Goal: Communication & Community: Answer question/provide support

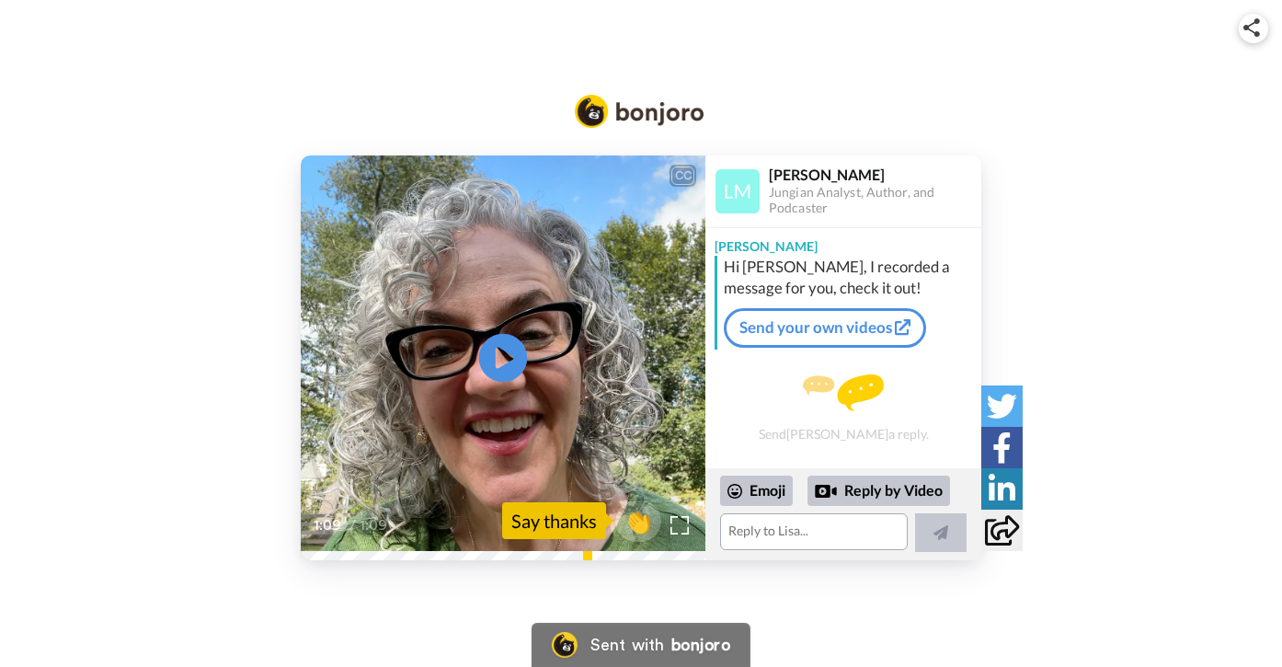
click at [500, 356] on icon "Play/Pause" at bounding box center [503, 357] width 49 height 87
click at [820, 528] on textarea at bounding box center [814, 531] width 188 height 37
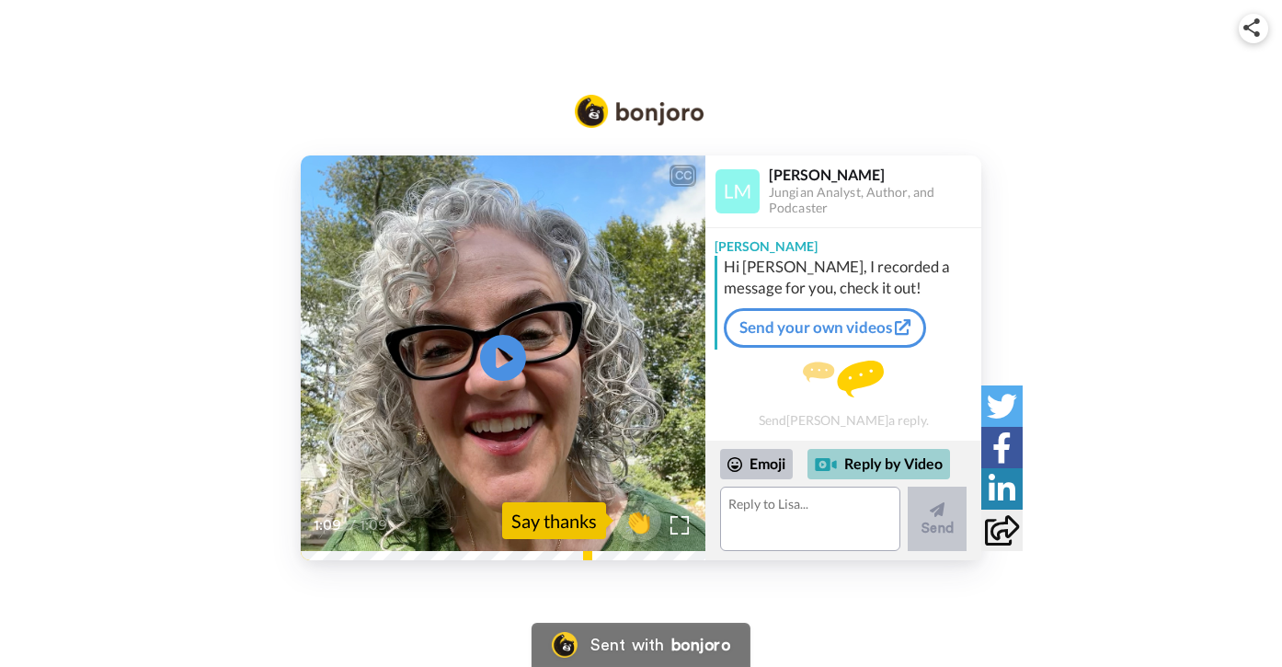
click at [896, 461] on div "Reply by Video" at bounding box center [878, 464] width 143 height 31
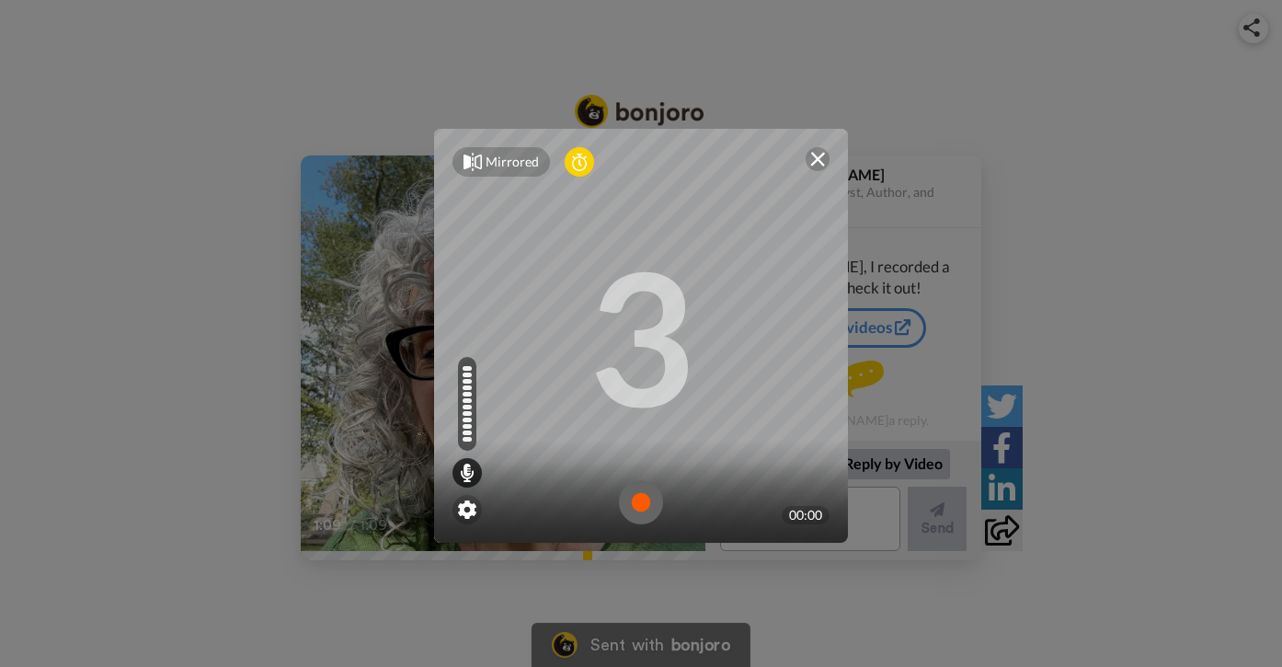
click at [639, 499] on img at bounding box center [641, 502] width 44 height 44
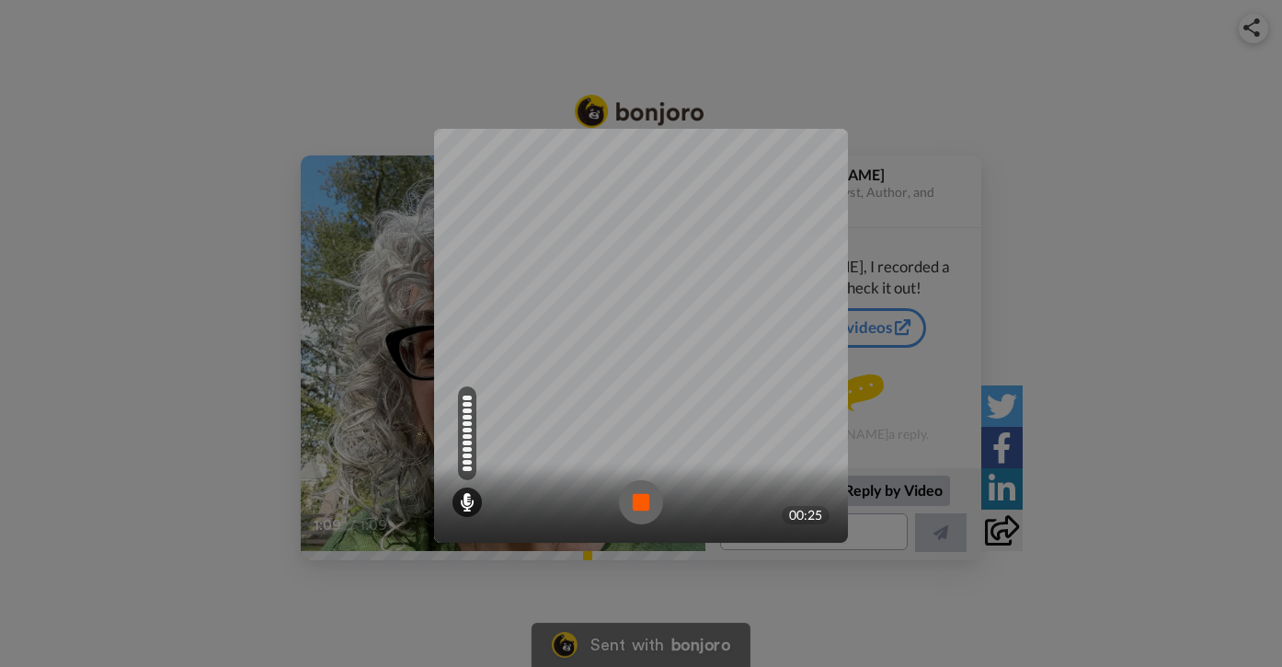
click at [641, 498] on img at bounding box center [641, 502] width 44 height 44
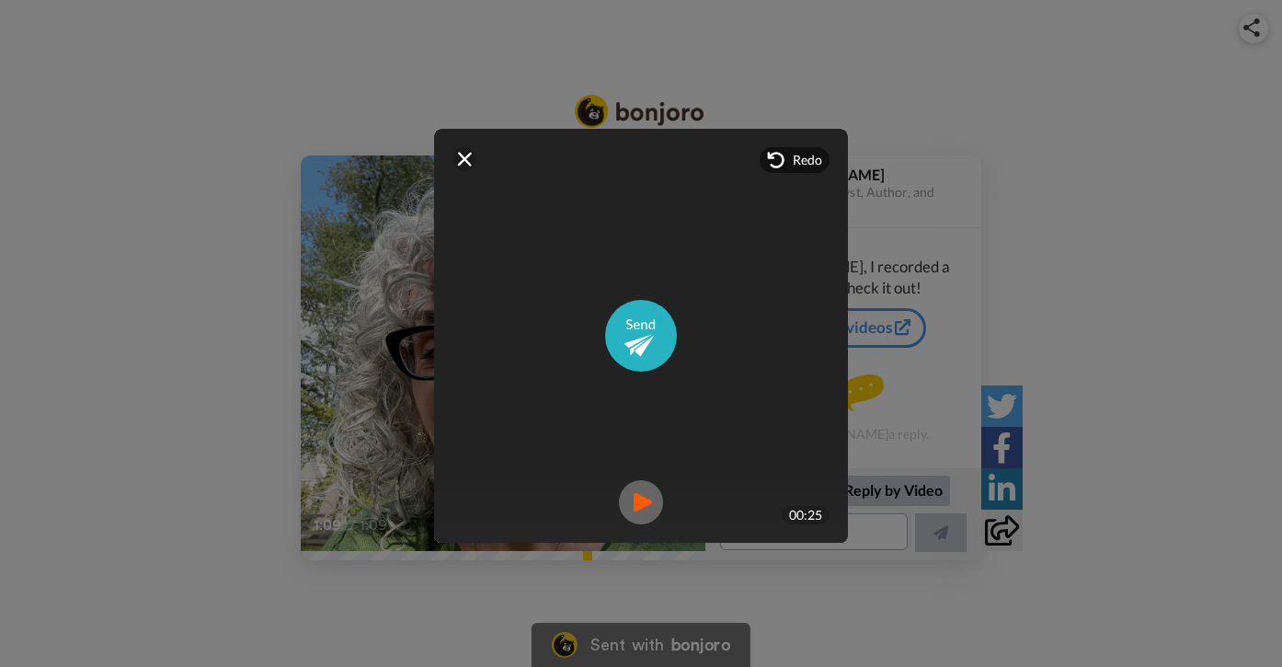
click at [630, 502] on img at bounding box center [641, 502] width 44 height 44
click at [811, 158] on img at bounding box center [817, 159] width 15 height 15
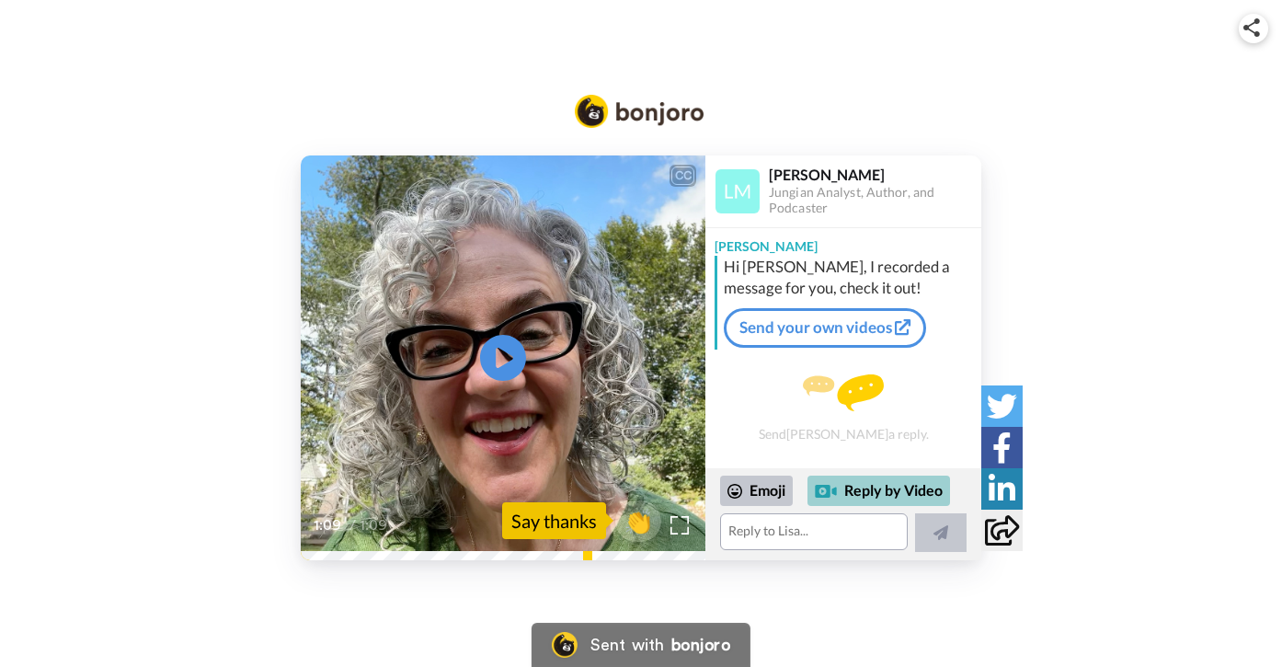
click at [906, 486] on div "Reply by Video" at bounding box center [878, 490] width 143 height 31
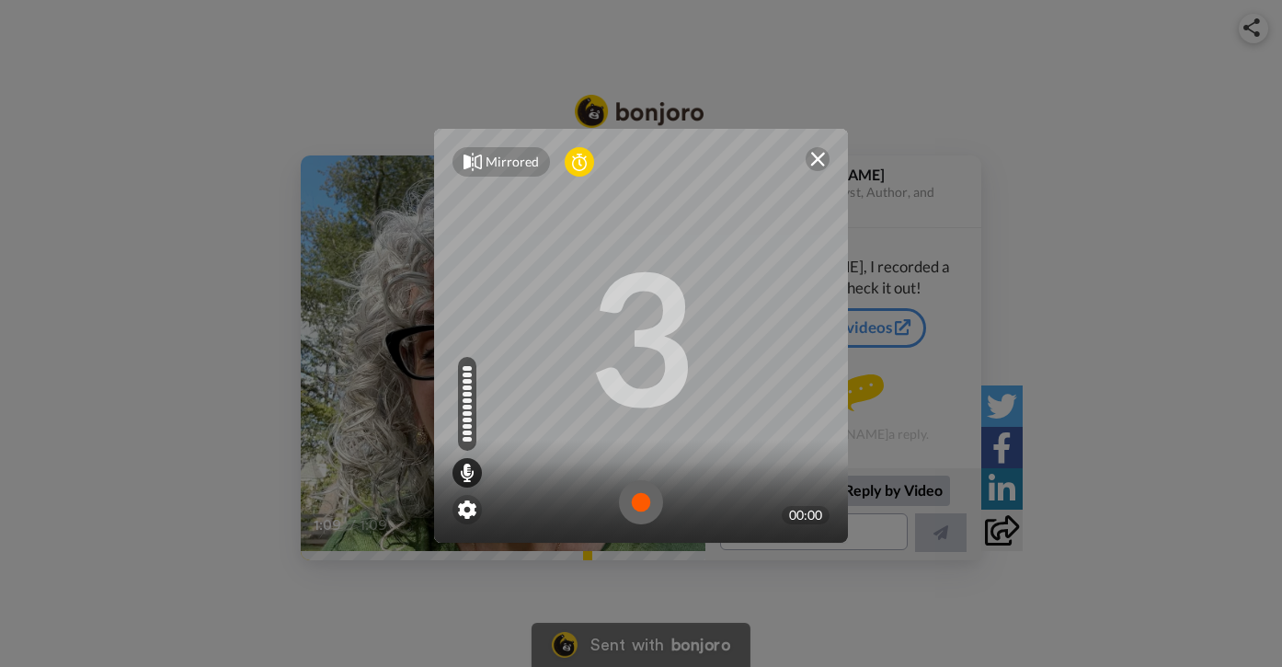
click at [633, 493] on img at bounding box center [641, 502] width 44 height 44
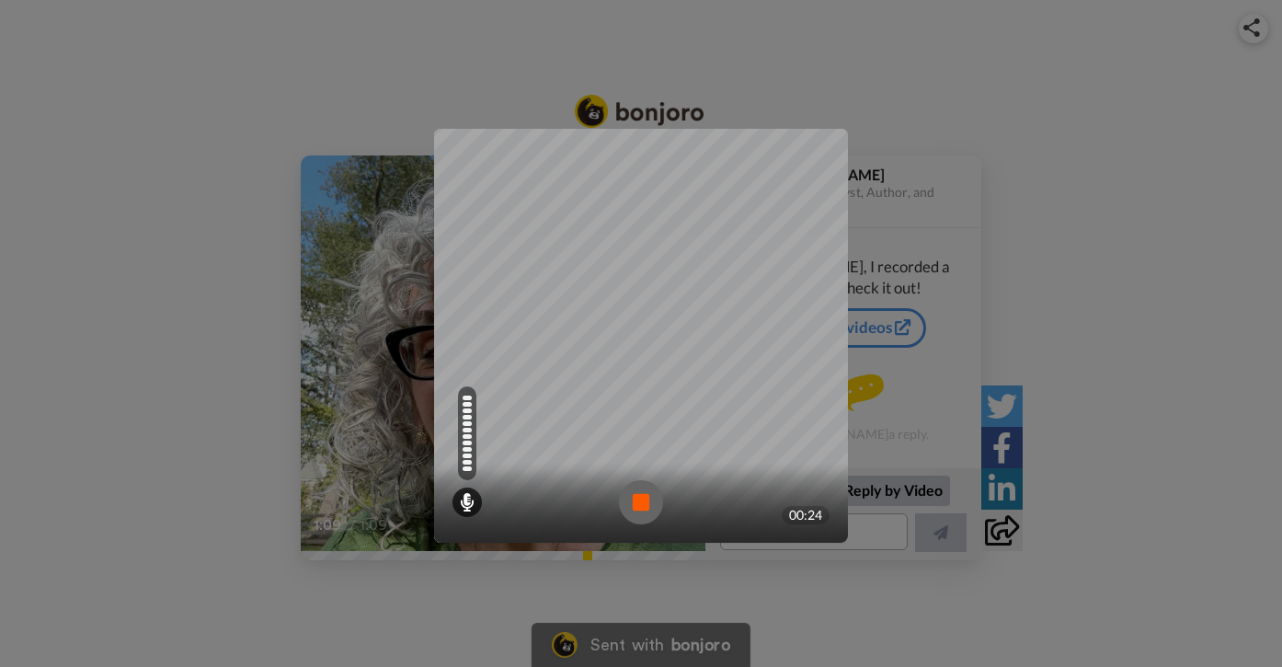
click at [649, 503] on img at bounding box center [641, 502] width 44 height 44
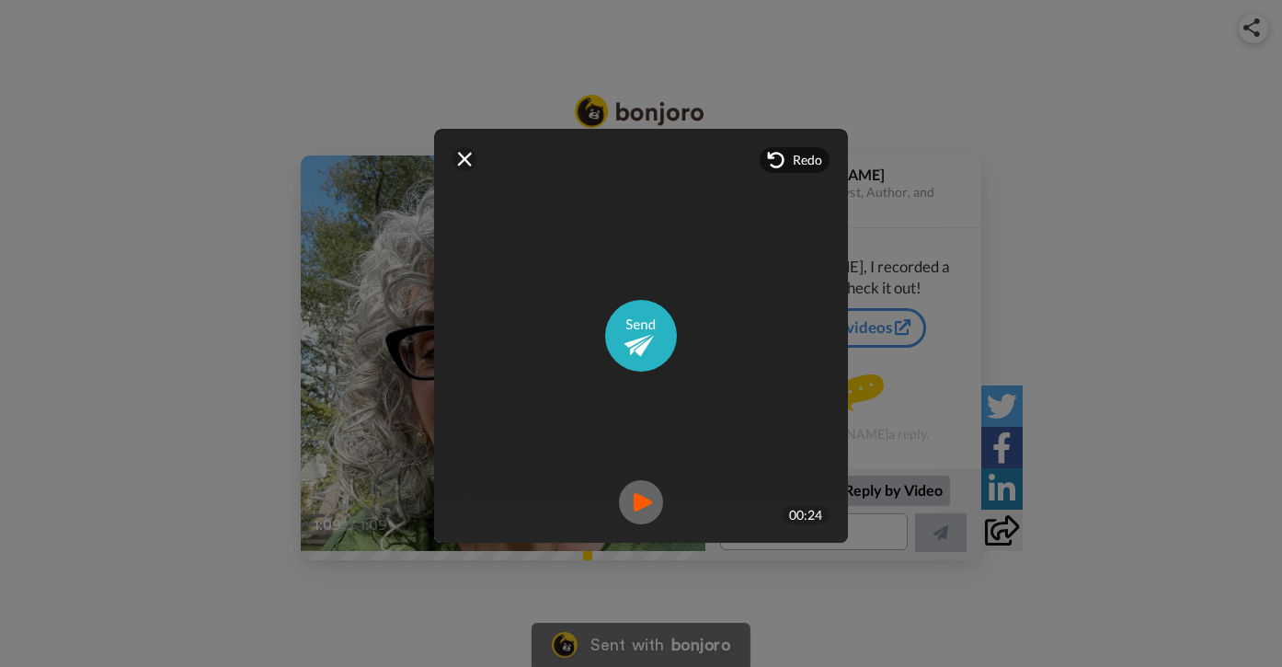
click at [624, 505] on img at bounding box center [641, 502] width 44 height 44
click at [627, 331] on img at bounding box center [641, 336] width 72 height 72
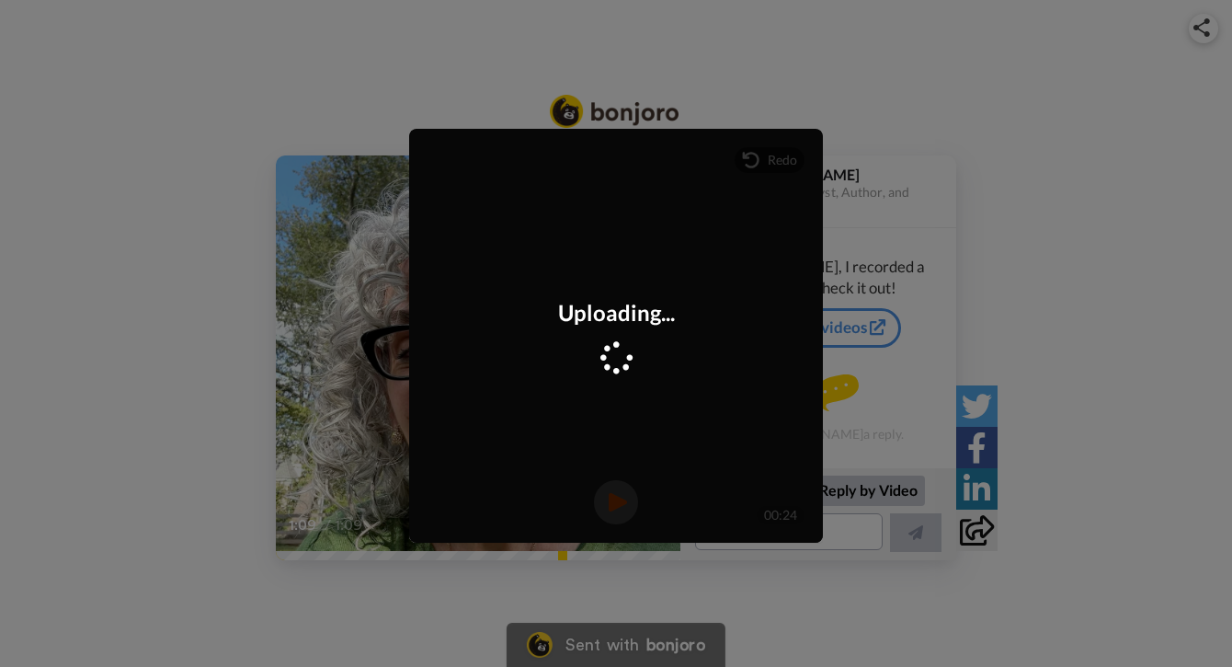
click at [1078, 210] on div "Mirrored Redo 3 00:24 Uploading..." at bounding box center [616, 333] width 1232 height 667
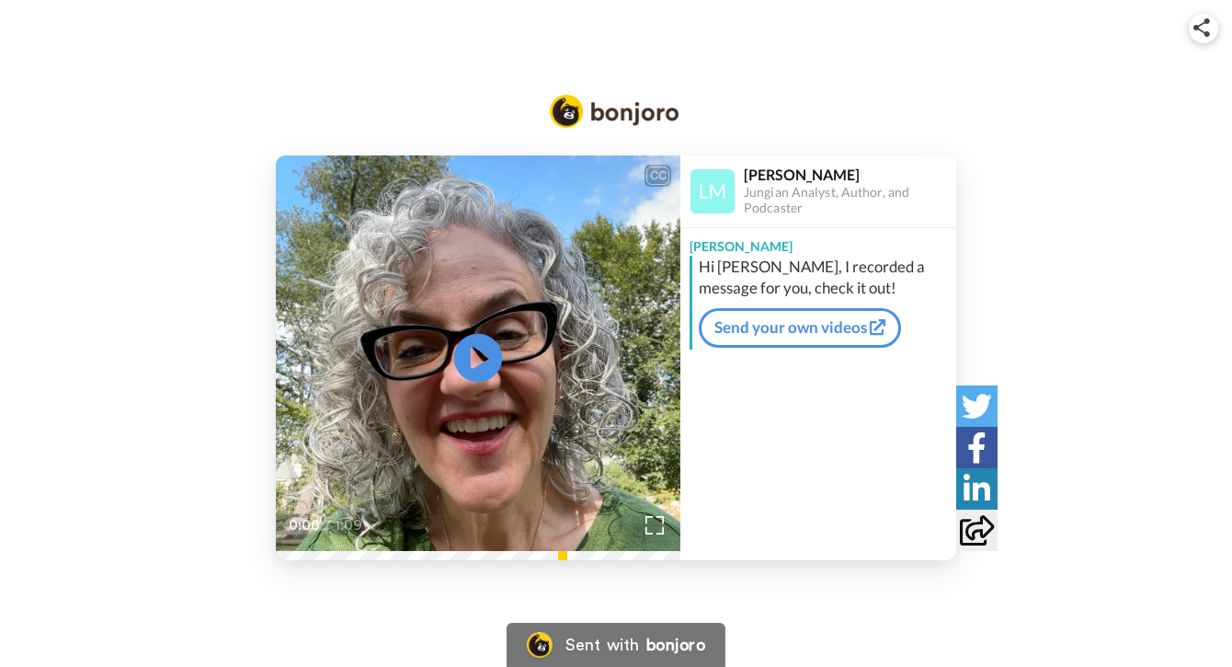
click at [471, 358] on icon "Play/Pause" at bounding box center [478, 357] width 49 height 87
click at [829, 443] on div "Lisa Hi Kelly, I recorded a message for you, check it out! Send your own videos" at bounding box center [818, 366] width 276 height 276
click at [764, 334] on link "Send your own videos" at bounding box center [800, 327] width 202 height 39
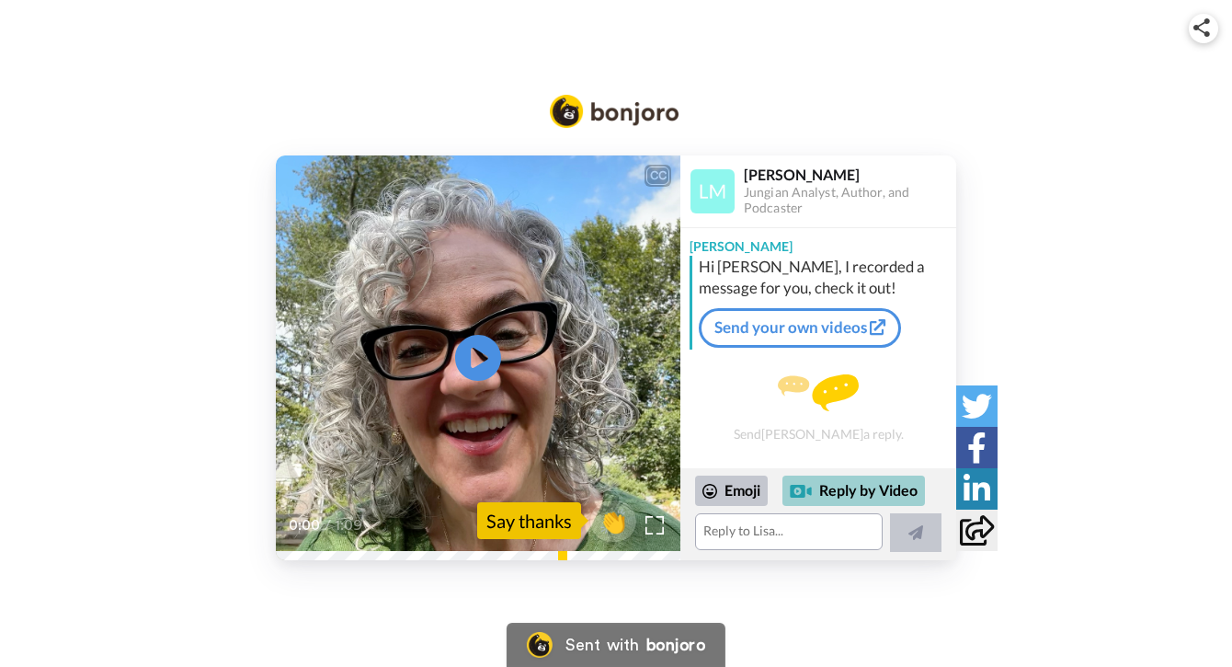
click at [836, 496] on div "Reply by Video" at bounding box center [853, 490] width 143 height 31
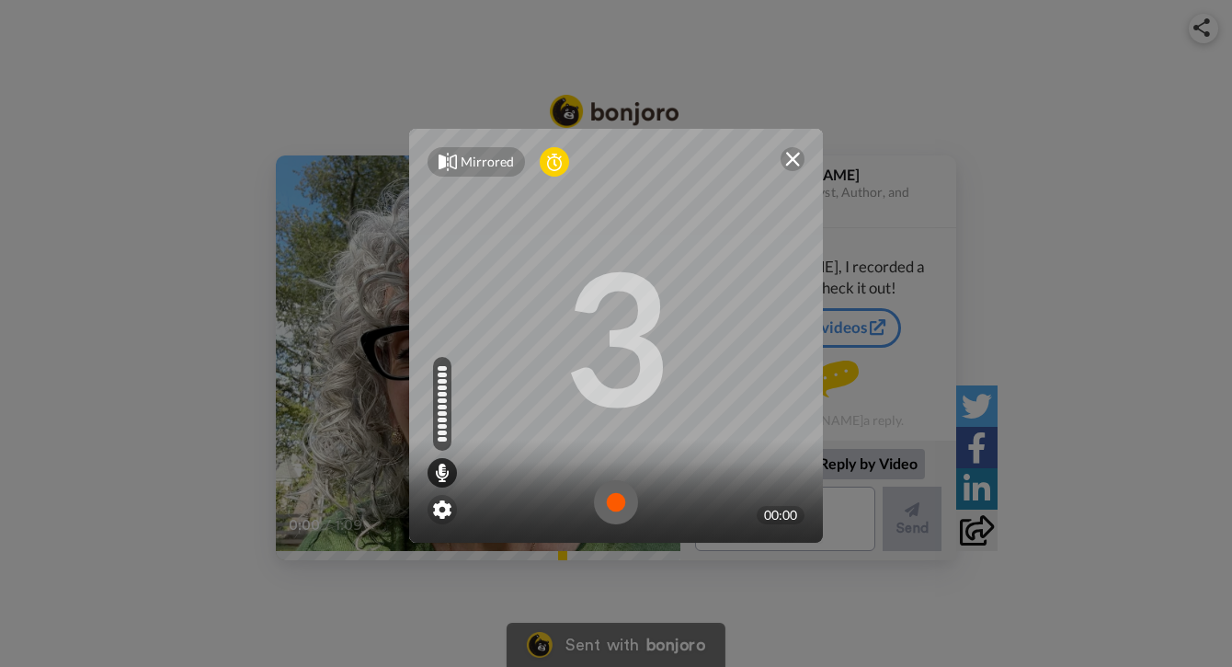
click at [614, 504] on img at bounding box center [616, 502] width 44 height 44
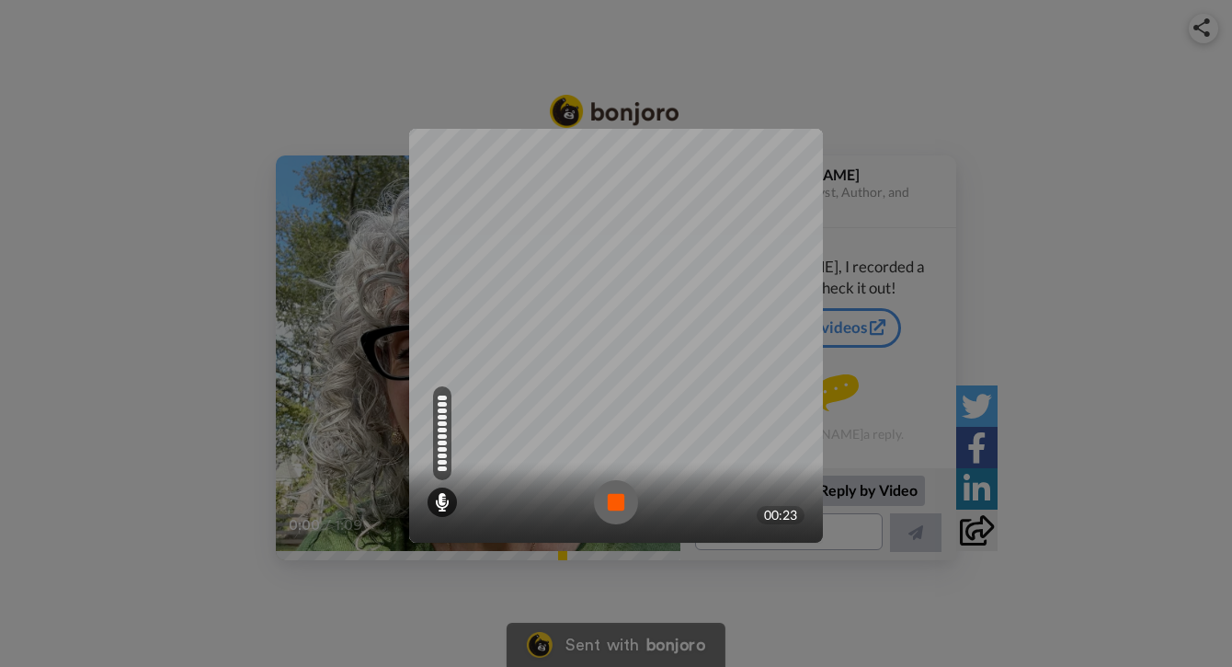
click at [610, 499] on img at bounding box center [616, 502] width 44 height 44
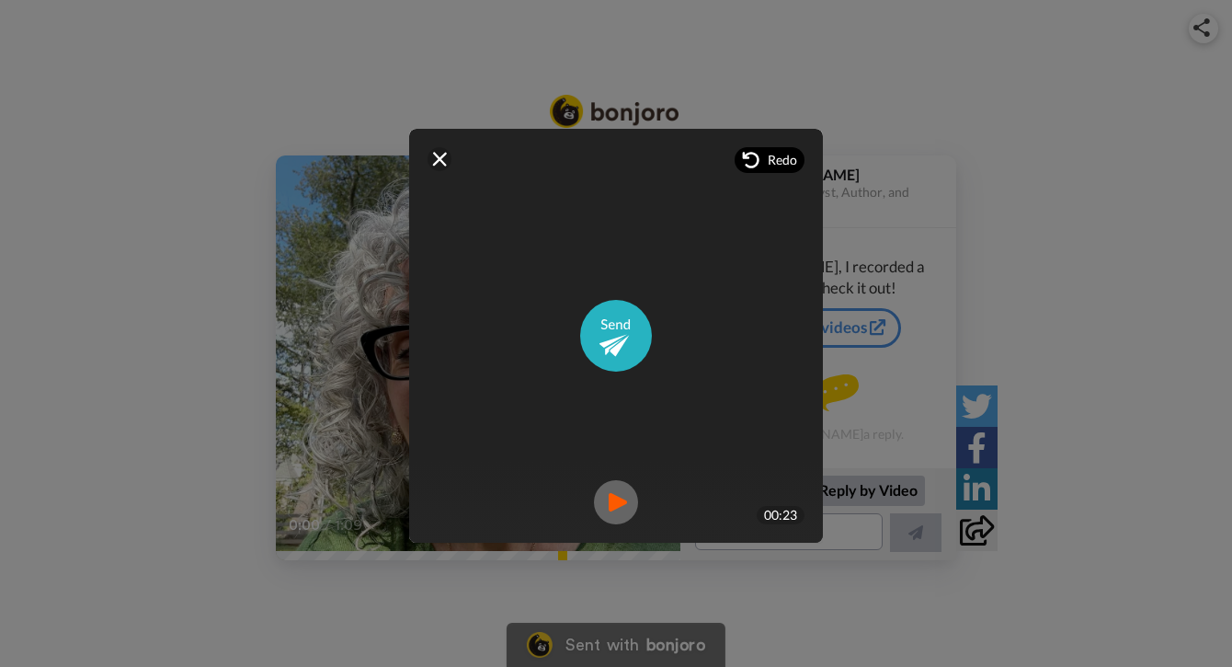
click at [772, 159] on span "Redo" at bounding box center [782, 160] width 29 height 18
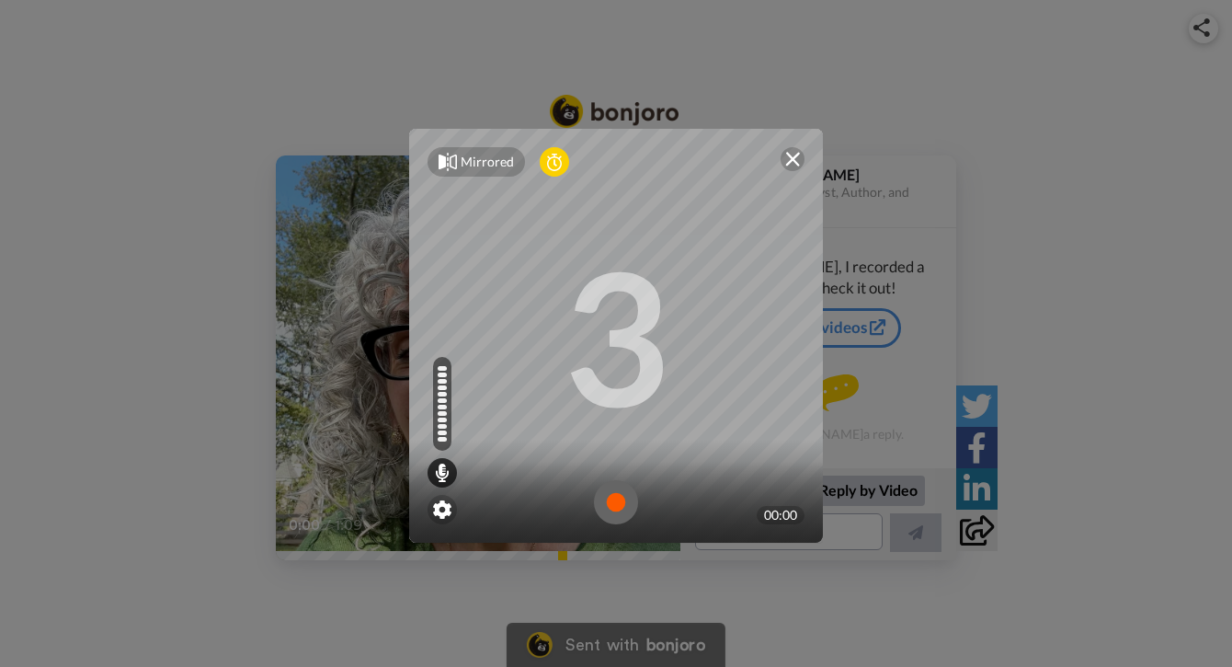
click at [610, 495] on img at bounding box center [616, 502] width 44 height 44
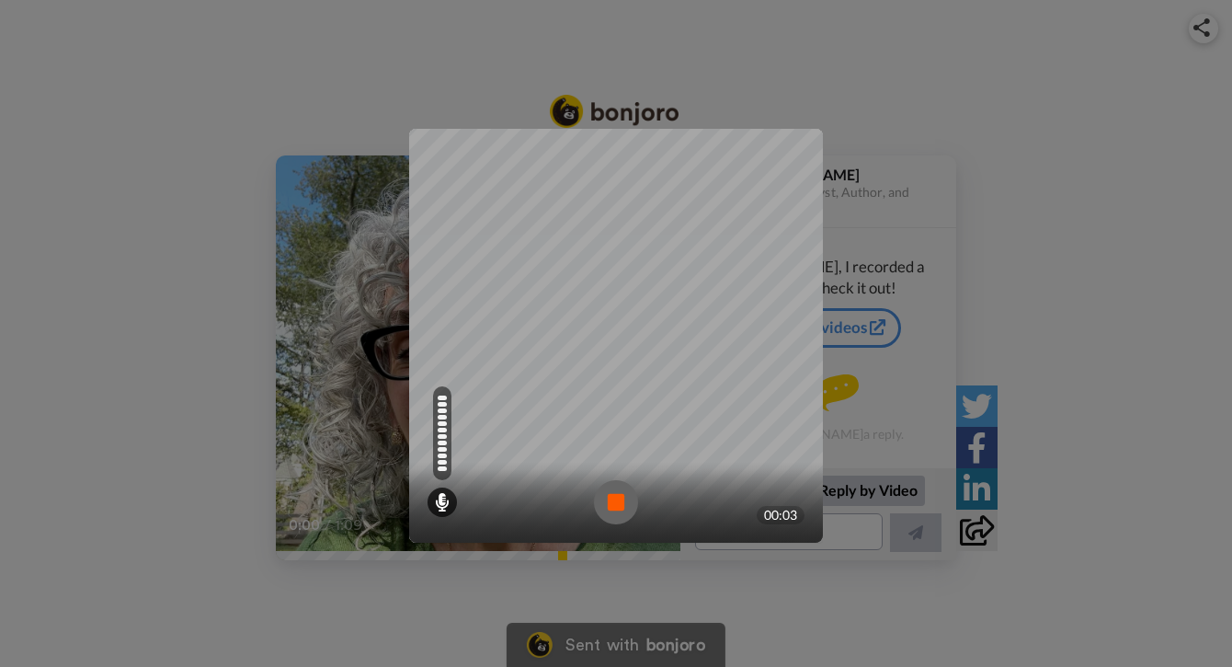
click at [614, 507] on img at bounding box center [616, 502] width 44 height 44
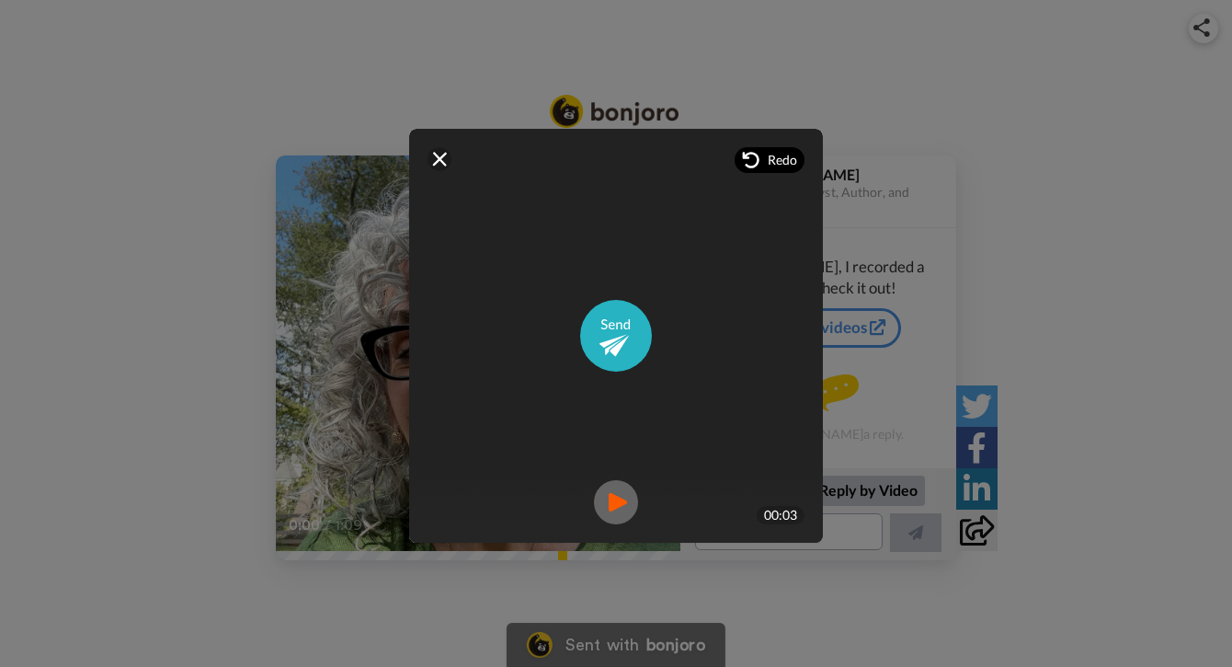
click at [781, 158] on span "Redo" at bounding box center [782, 160] width 29 height 18
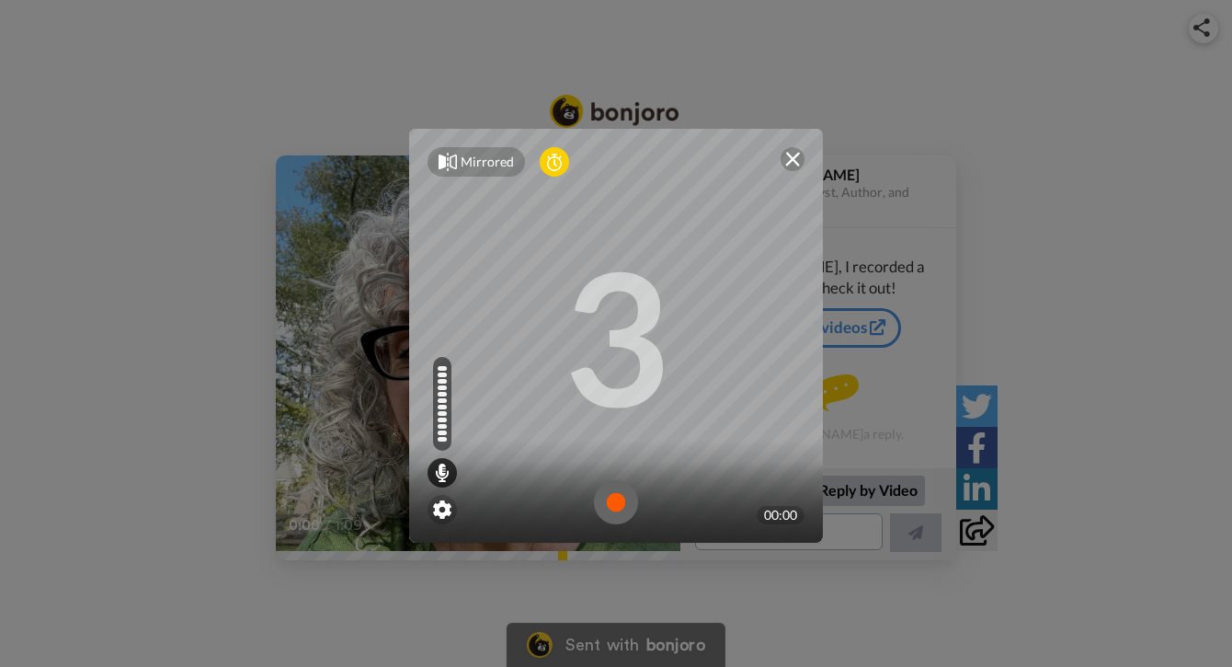
click at [785, 157] on img at bounding box center [792, 159] width 15 height 15
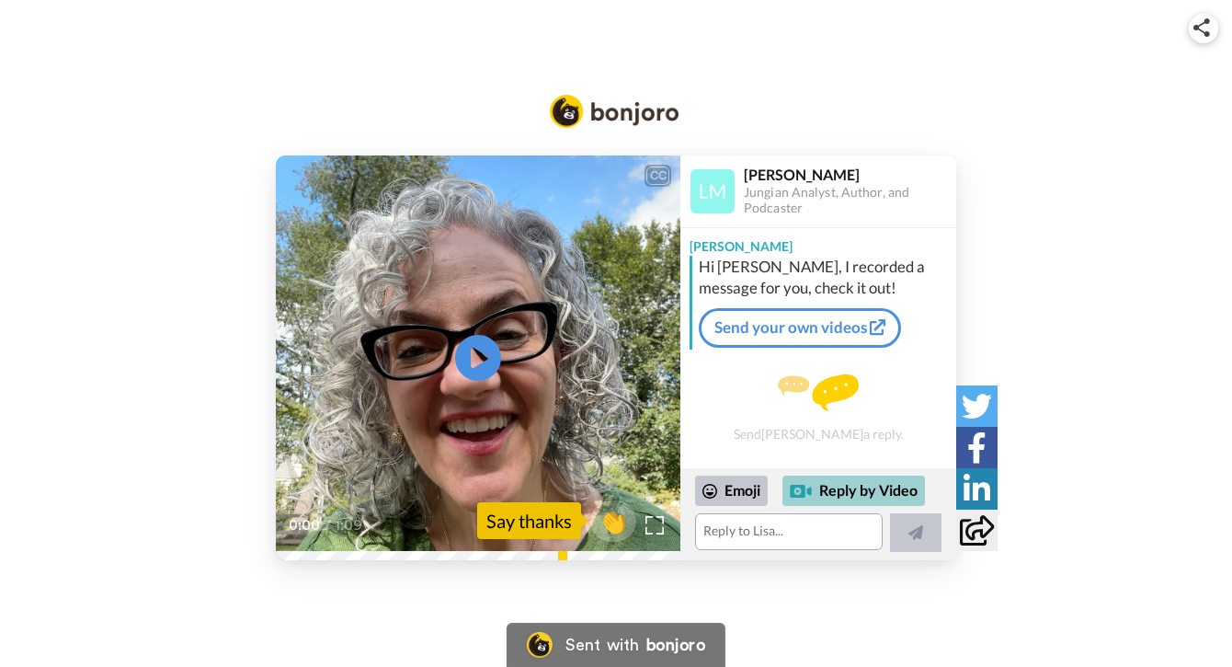
click at [826, 487] on div "Reply by Video" at bounding box center [853, 490] width 143 height 31
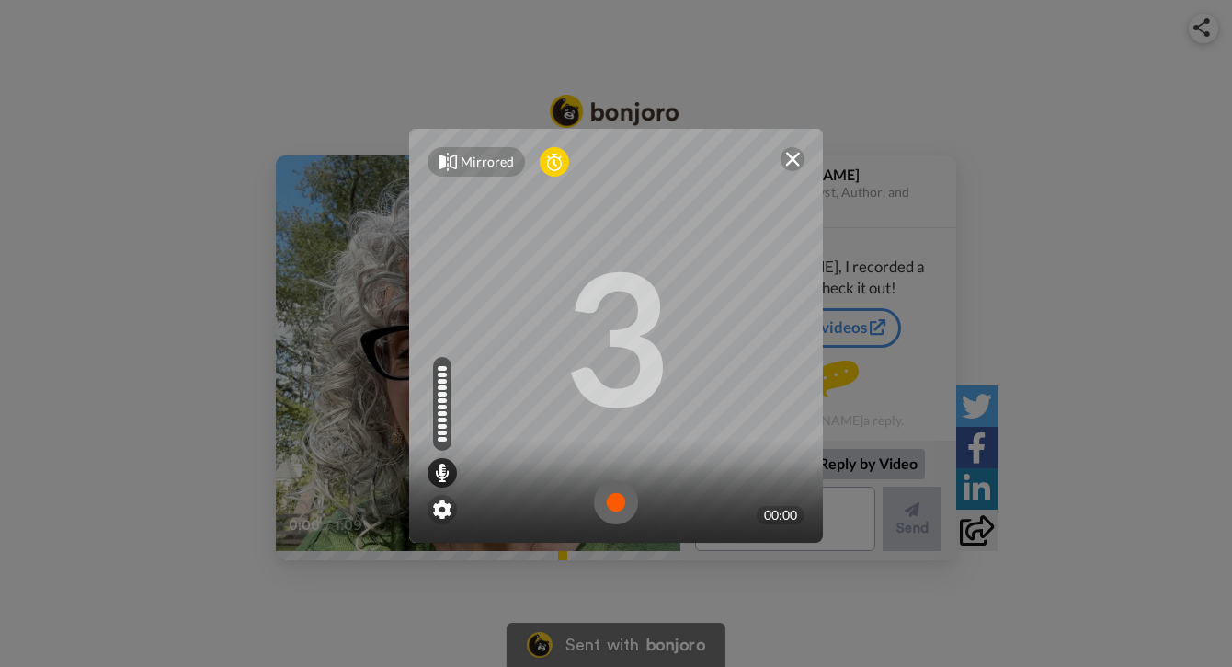
click at [606, 497] on img at bounding box center [616, 502] width 44 height 44
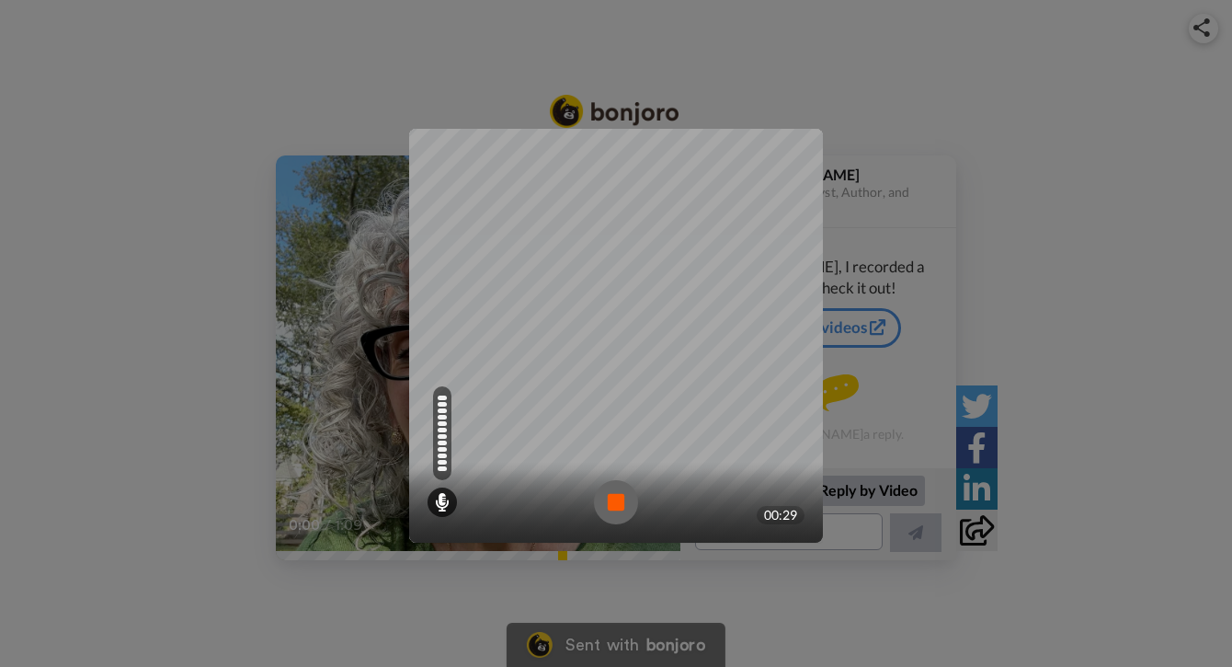
click at [606, 502] on img at bounding box center [616, 502] width 44 height 44
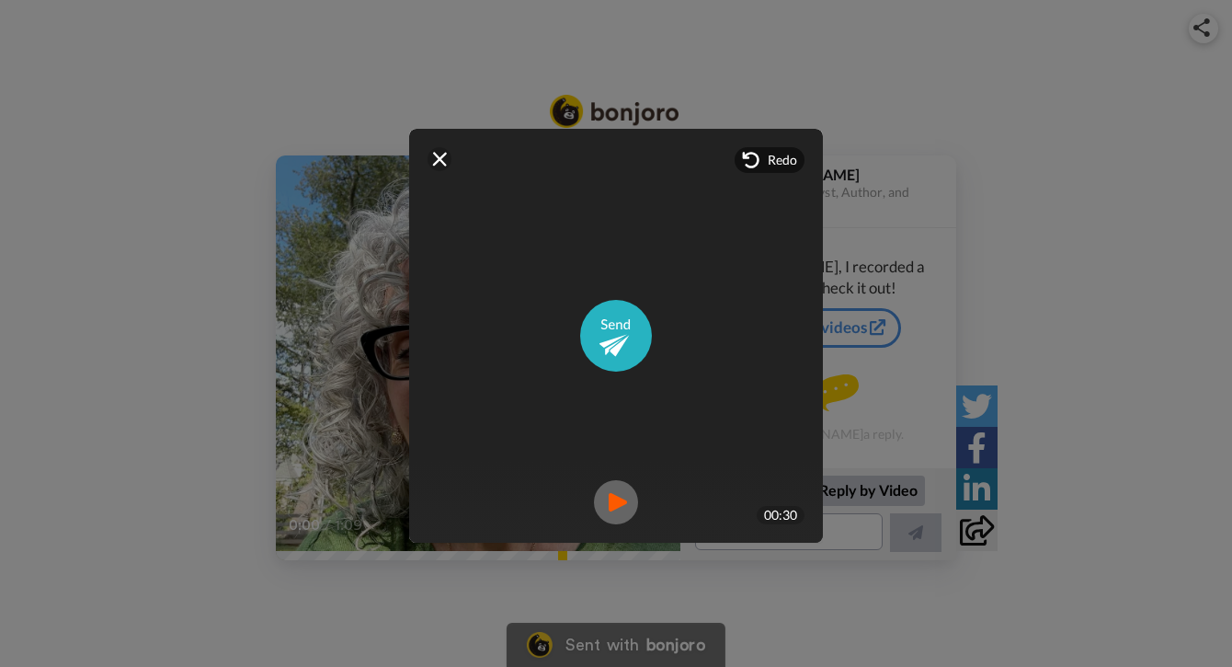
click at [618, 496] on img at bounding box center [616, 502] width 44 height 44
click at [605, 336] on img at bounding box center [616, 336] width 72 height 72
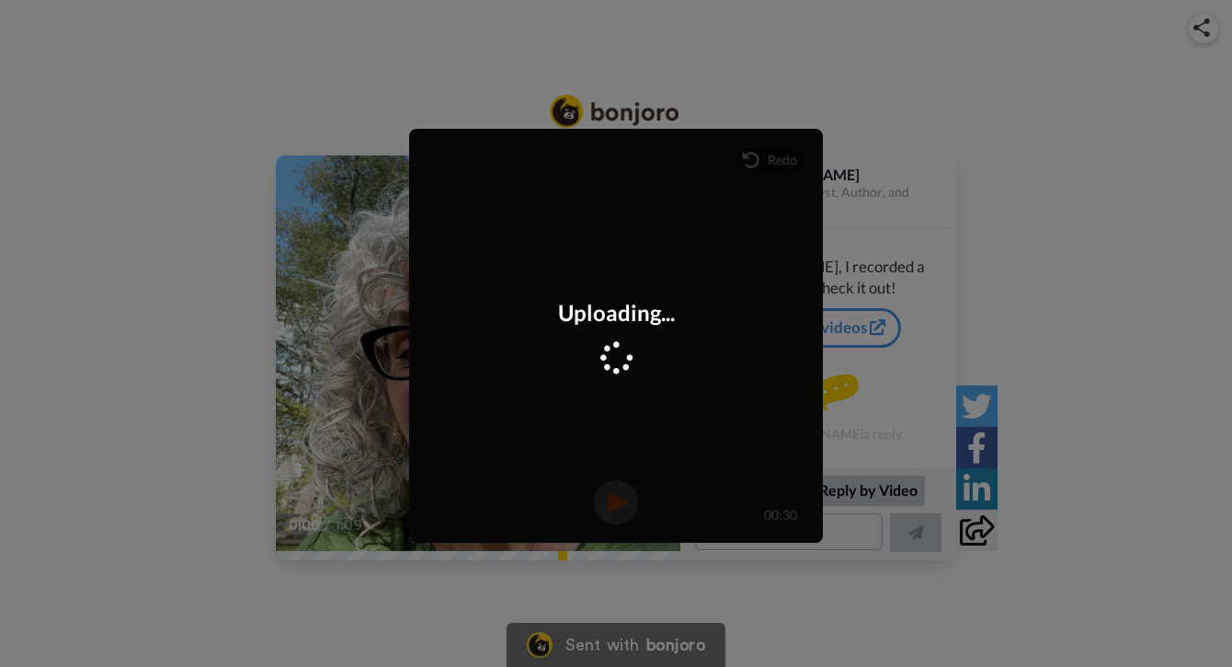
scroll to position [93, 0]
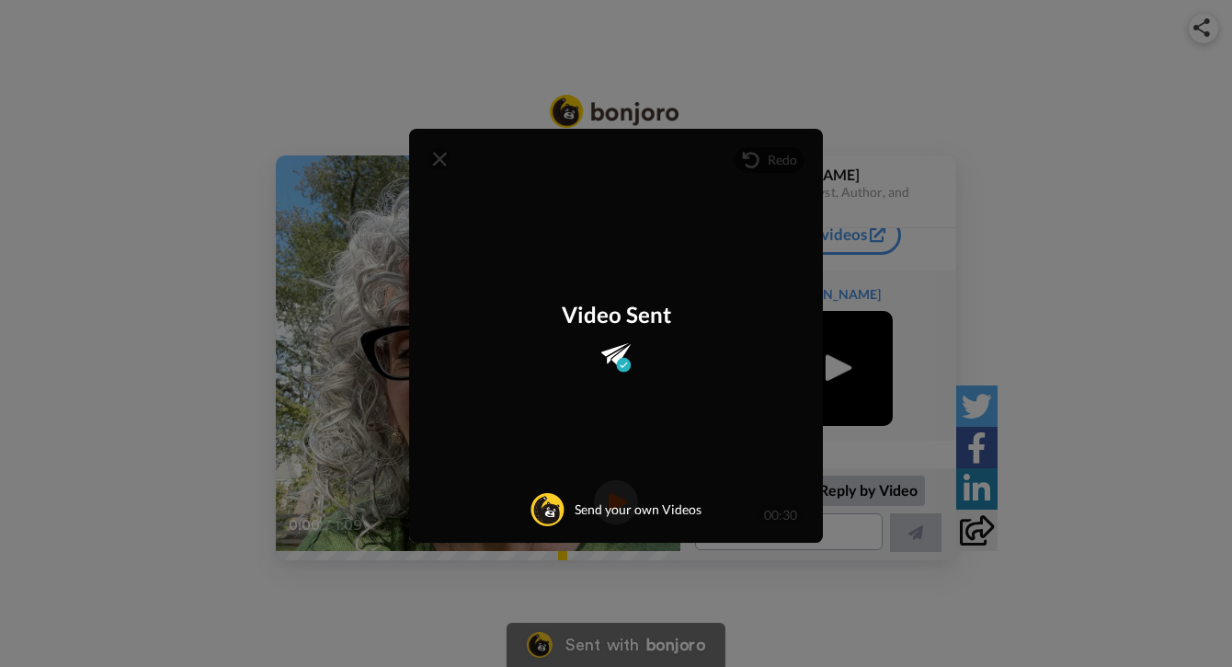
click at [866, 89] on div "Mirrored Redo 3 00:30 Video Sent Send your own Videos" at bounding box center [616, 333] width 1232 height 667
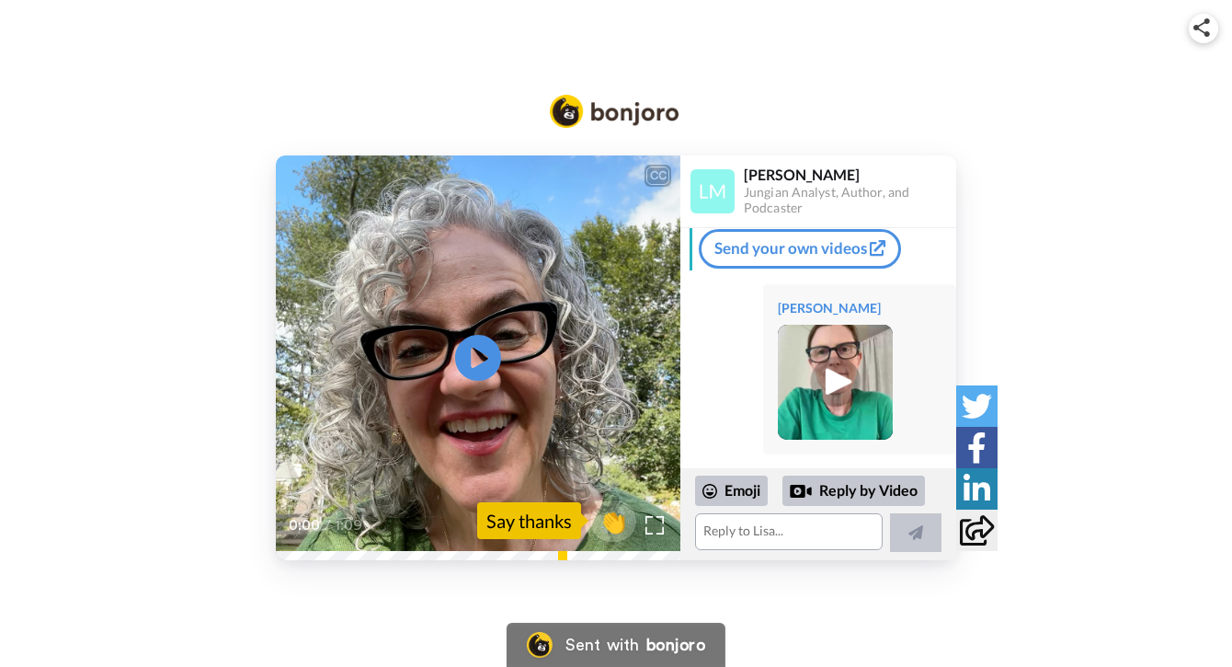
scroll to position [93, 0]
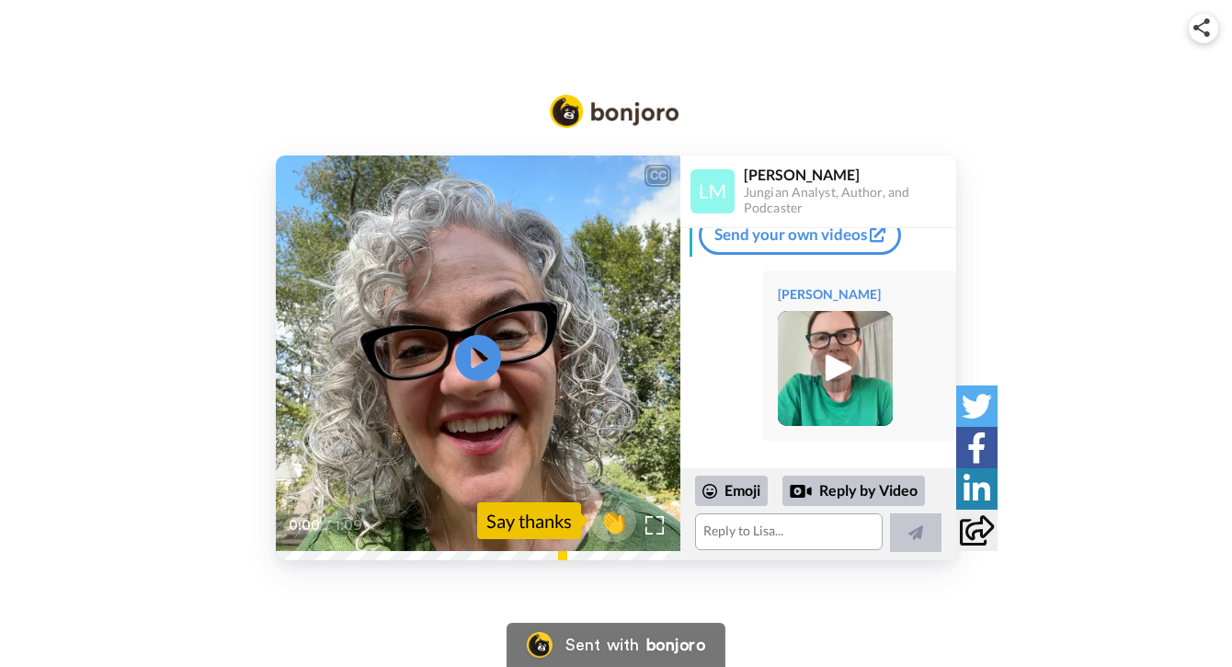
click at [826, 369] on img at bounding box center [835, 368] width 51 height 51
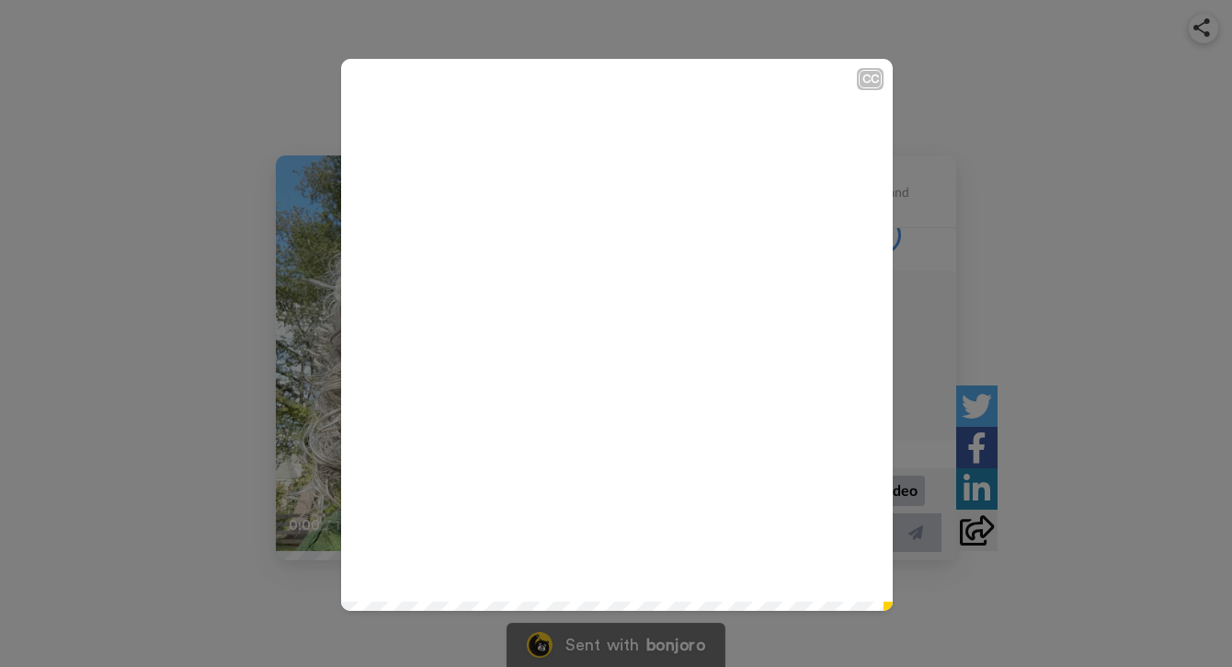
click at [614, 330] on icon "Play/Pause" at bounding box center [617, 334] width 49 height 87
click at [1070, 44] on div "CC Play/Pause 0:30 / 0:30" at bounding box center [616, 333] width 1232 height 667
